Goal: Ask a question

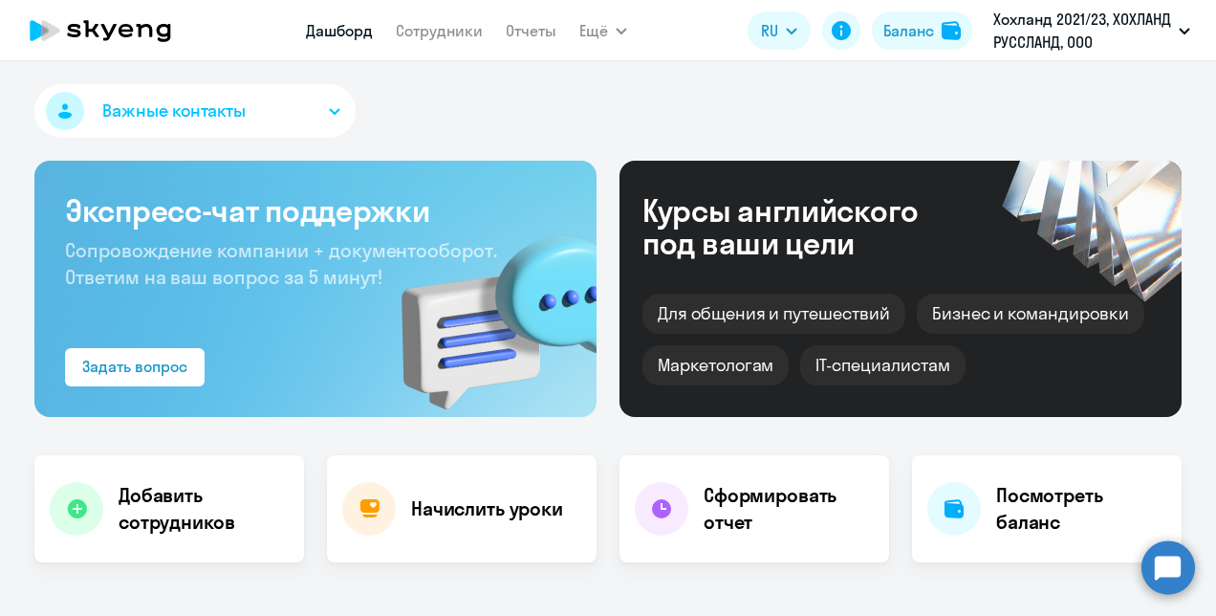
click at [1163, 561] on circle at bounding box center [1169, 567] width 54 height 54
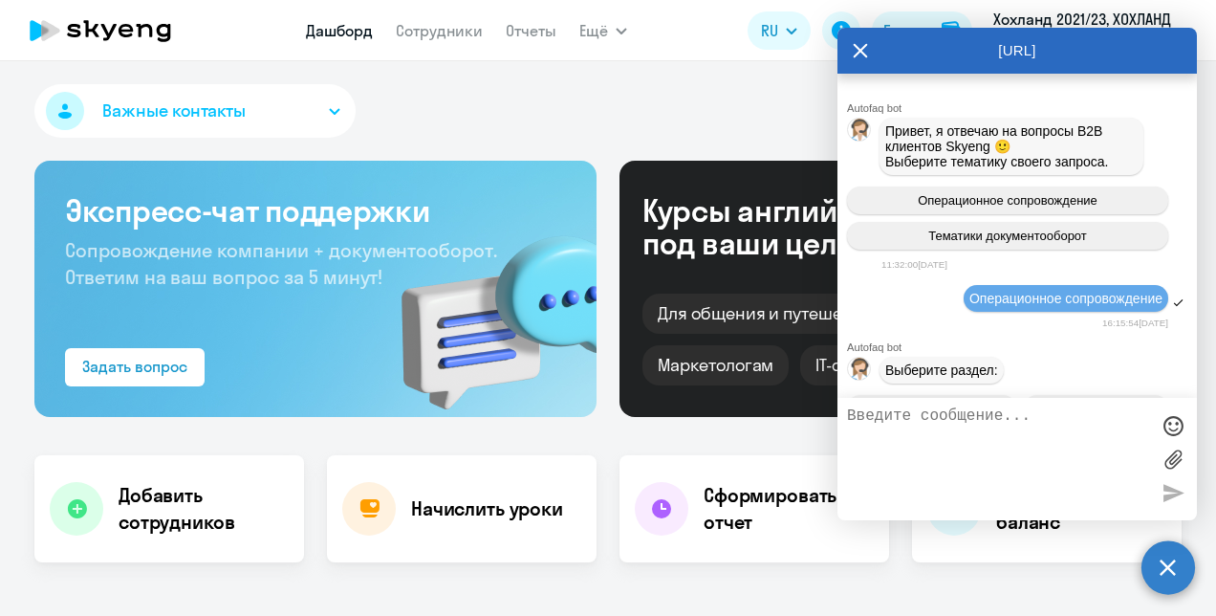
scroll to position [20909, 0]
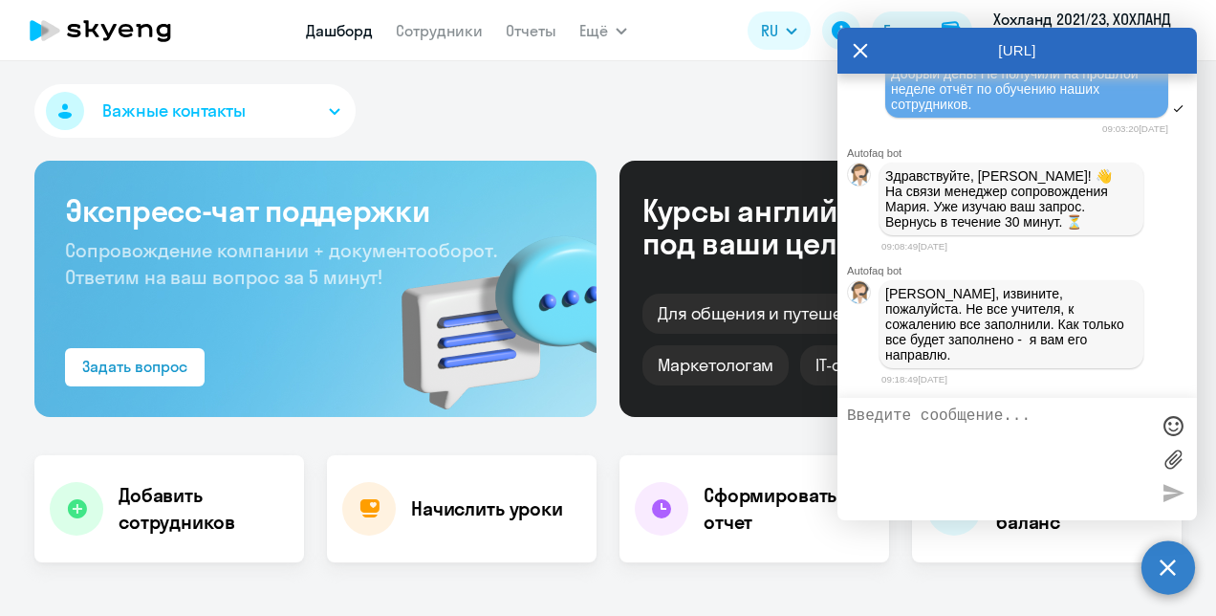
select select "30"
click at [950, 424] on textarea at bounding box center [998, 458] width 302 height 103
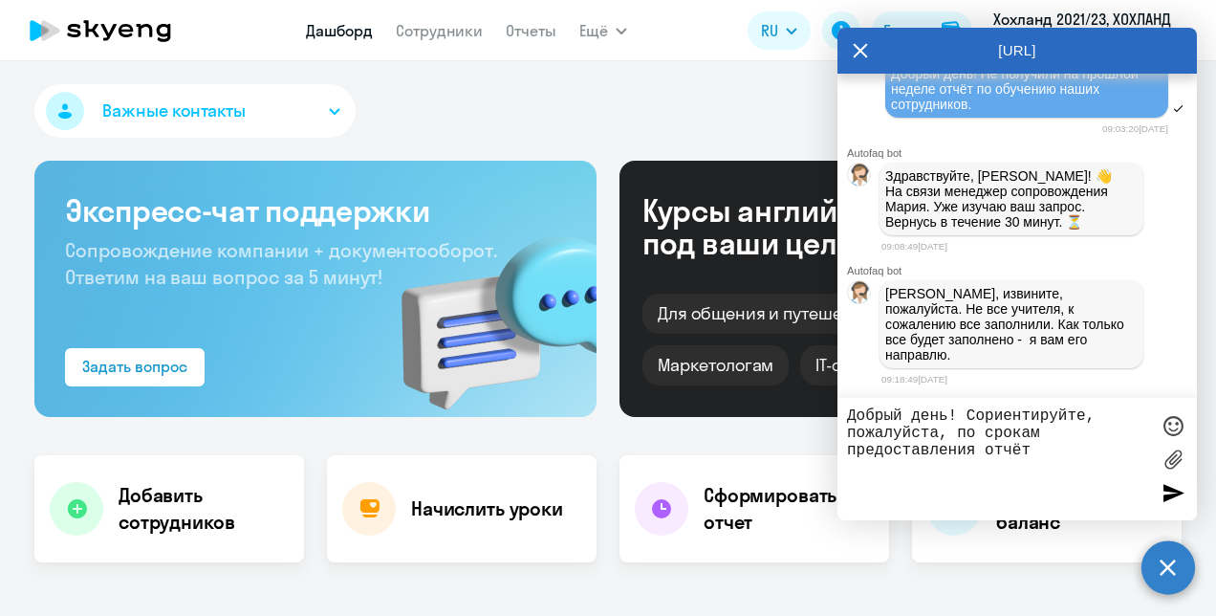
type textarea "Добрый день! Сориентируйте, пожалуйста, по срокам предоставления отчёта"
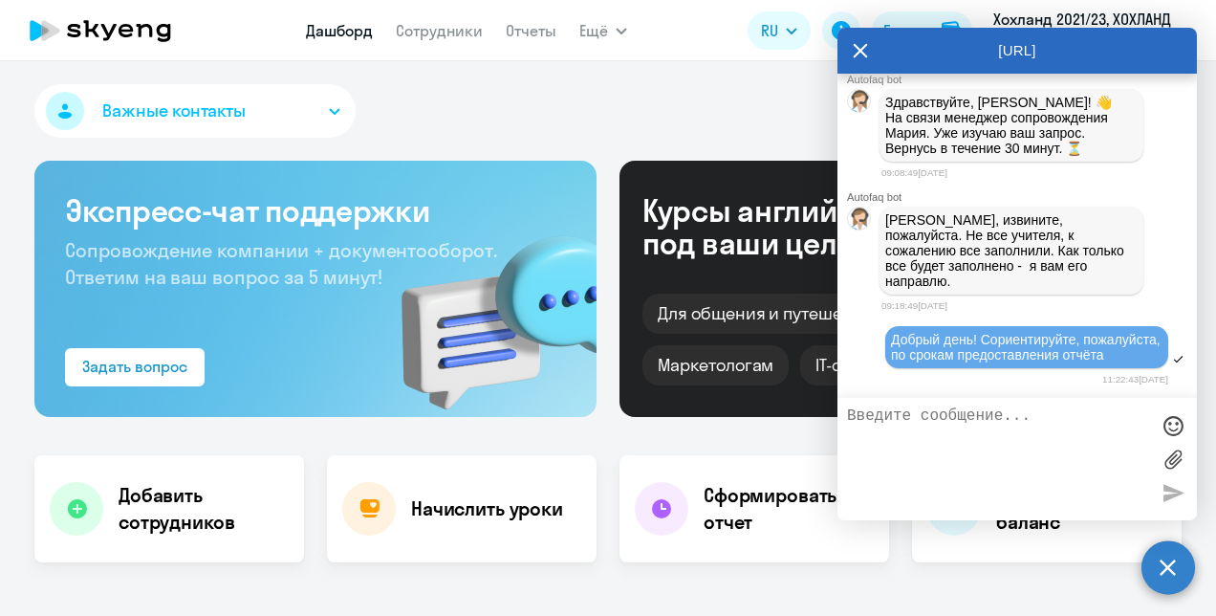
scroll to position [20997, 0]
click at [868, 53] on div "[URL]" at bounding box center [1016, 51] width 359 height 46
click at [862, 52] on icon at bounding box center [860, 51] width 15 height 46
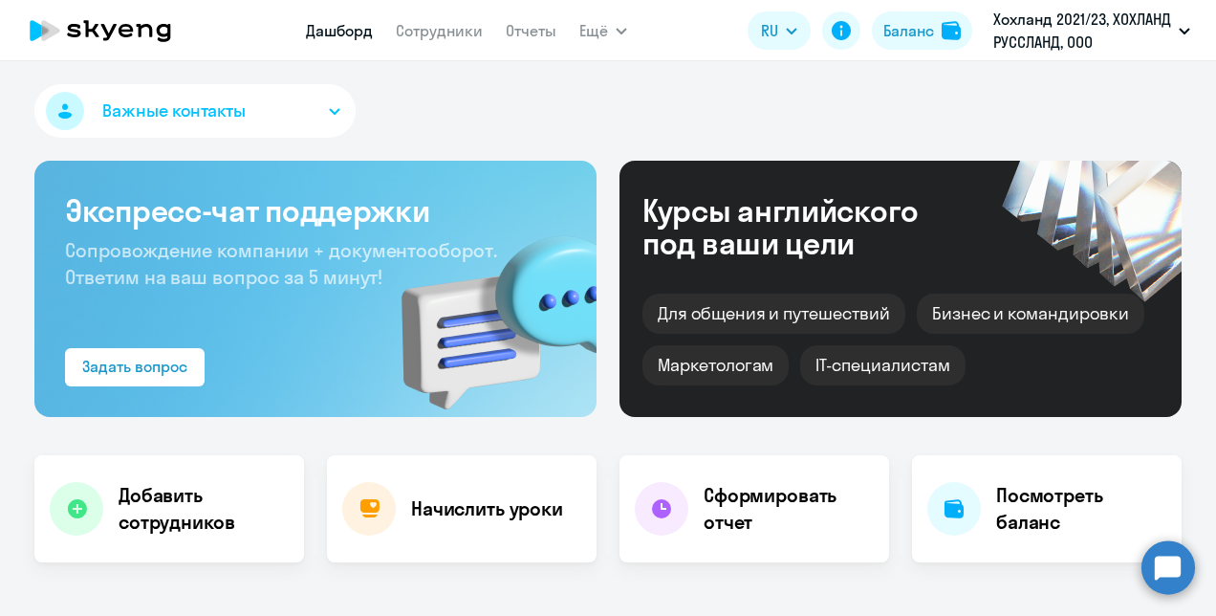
click at [1171, 568] on circle at bounding box center [1169, 567] width 54 height 54
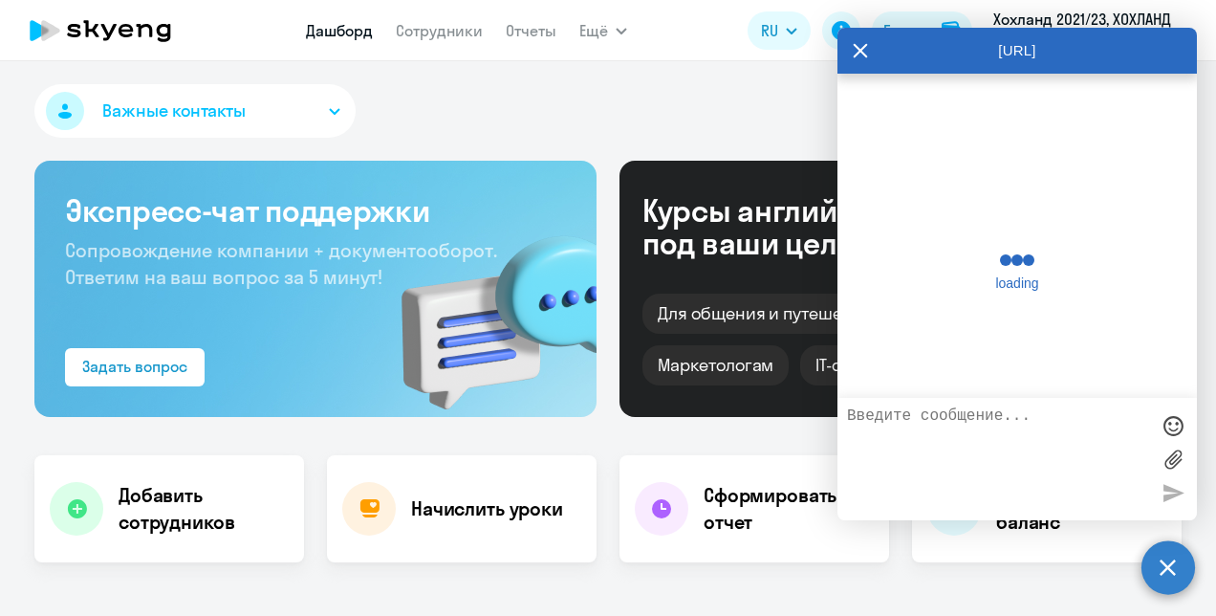
scroll to position [20990, 0]
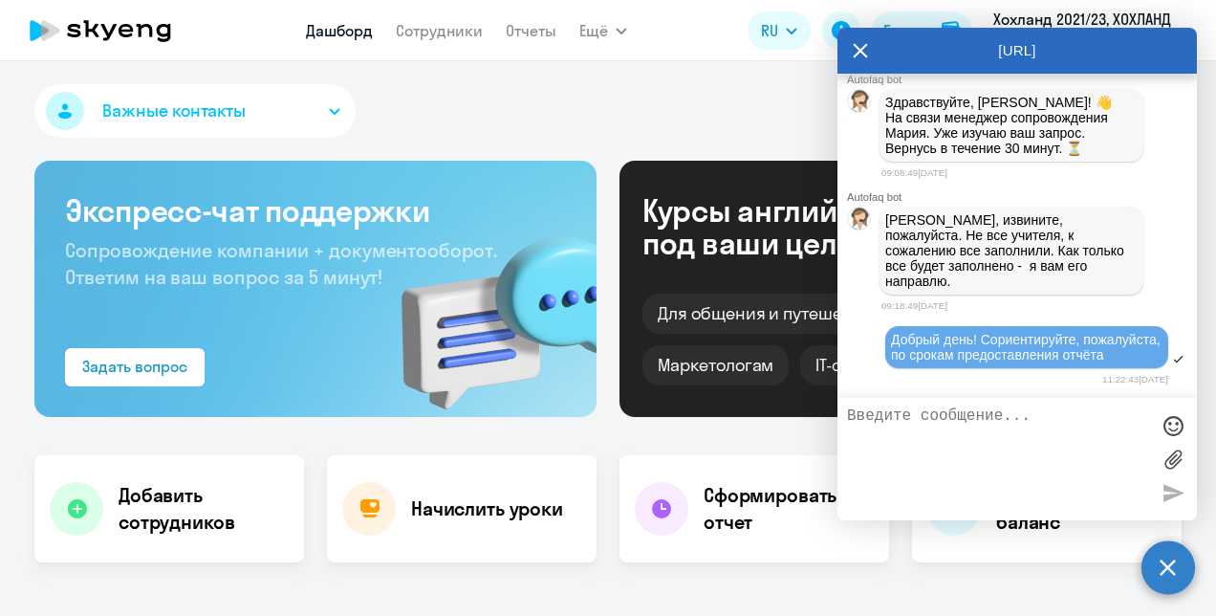
click at [862, 50] on icon at bounding box center [860, 51] width 15 height 46
